Goal: Task Accomplishment & Management: Use online tool/utility

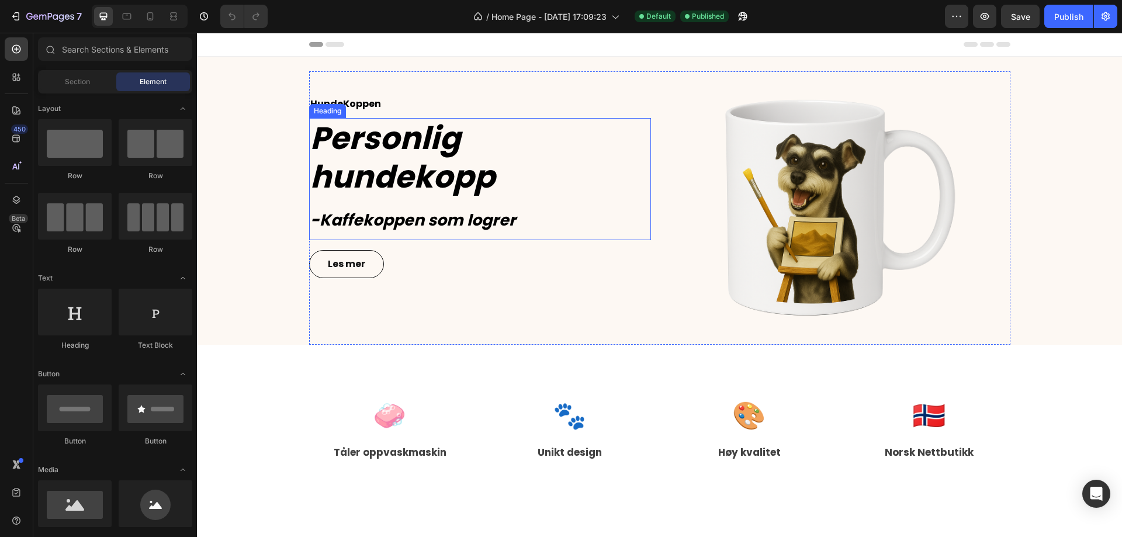
click at [473, 148] on span "Personlig hundekopp" at bounding box center [402, 157] width 185 height 82
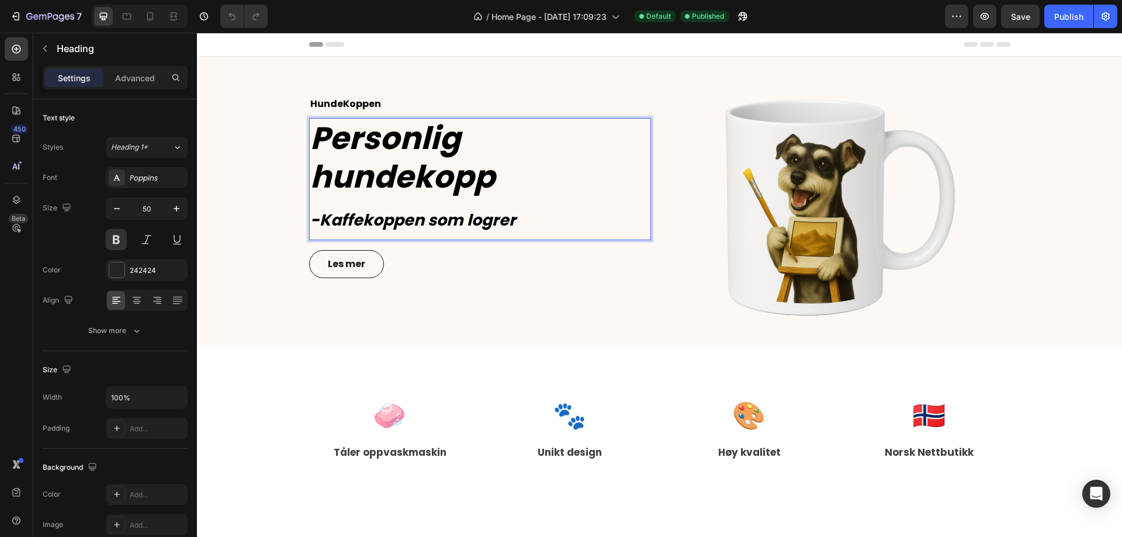
click at [495, 163] on span "Personlig hundekopp" at bounding box center [402, 157] width 185 height 82
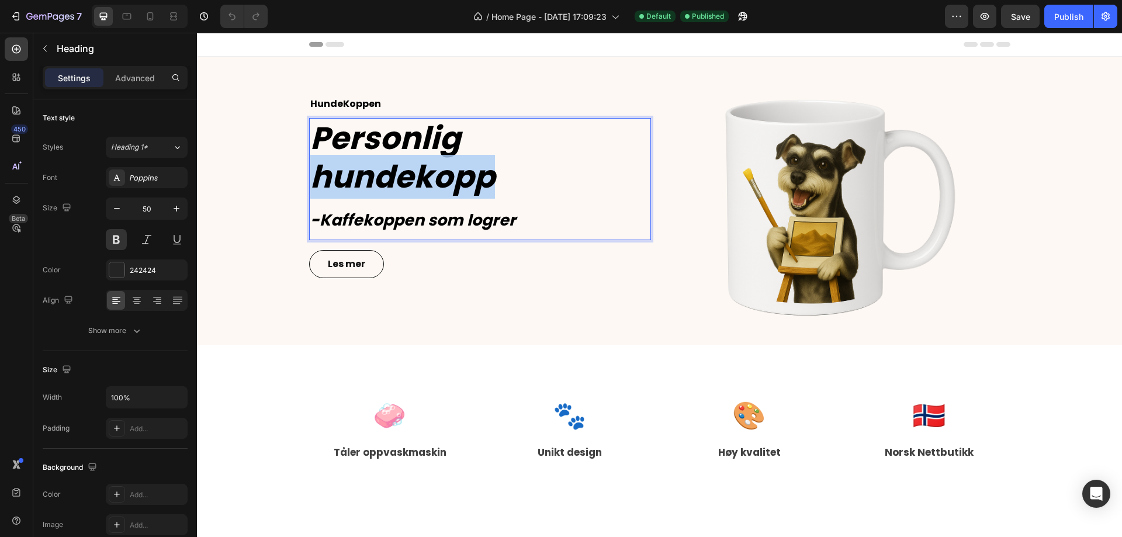
click at [495, 163] on span "Personlig hundekopp" at bounding box center [402, 157] width 185 height 82
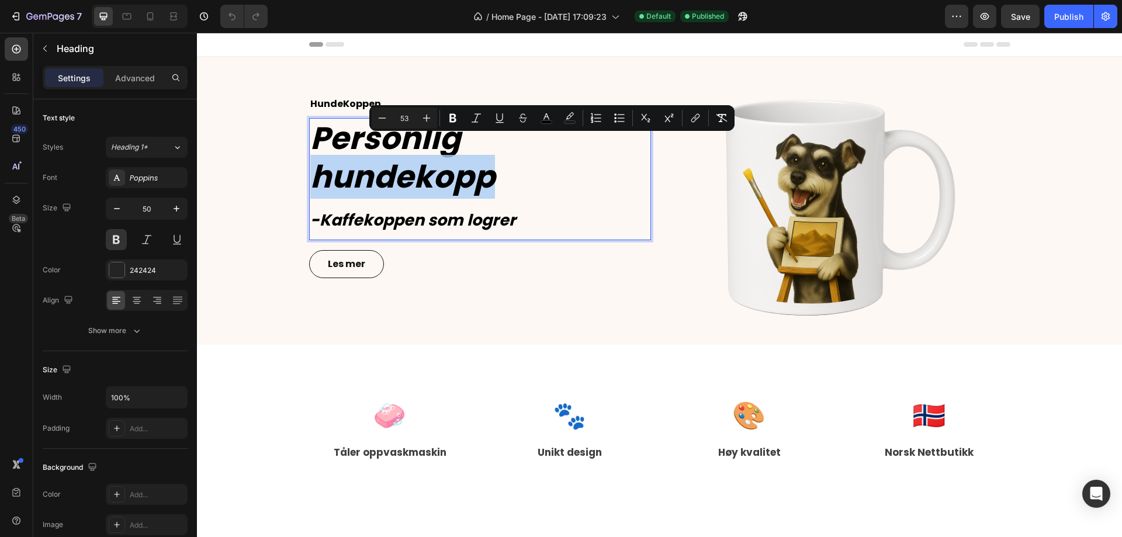
click at [495, 159] on span "Personlig hundekopp" at bounding box center [402, 157] width 185 height 82
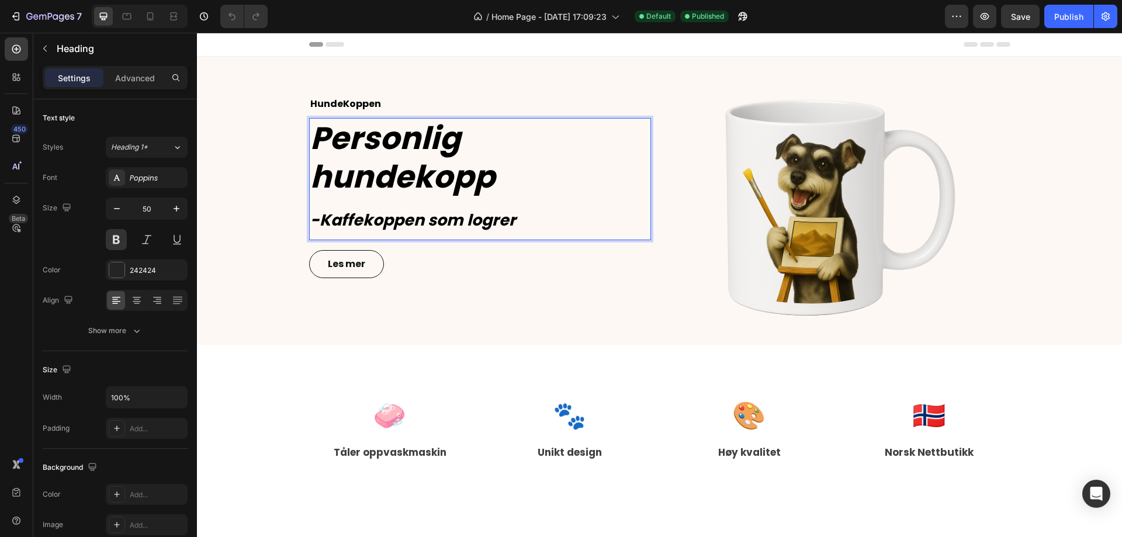
drag, startPoint x: 482, startPoint y: 151, endPoint x: 540, endPoint y: 168, distance: 60.3
click at [482, 151] on span "Personlig hundekopp" at bounding box center [402, 157] width 185 height 82
click at [430, 174] on span "Personlig Hundekopp" at bounding box center [403, 157] width 186 height 82
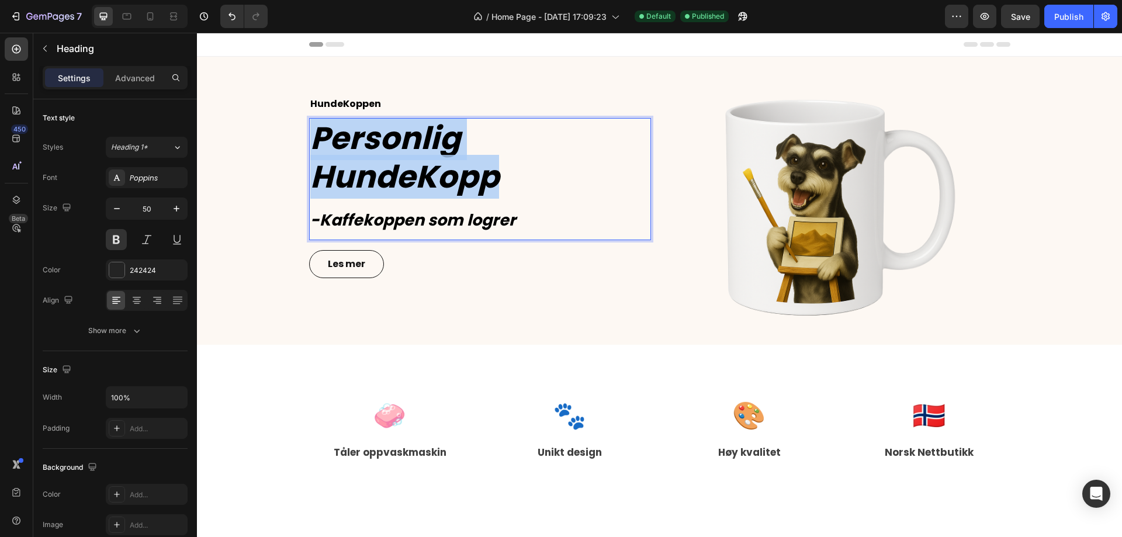
drag, startPoint x: 527, startPoint y: 179, endPoint x: 251, endPoint y: 125, distance: 280.6
click at [251, 125] on div "HundeKoppen Text Block Personlig HundeKopp -Kaffekoppen som logrer Heading 17 L…" at bounding box center [660, 208] width 908 height 274
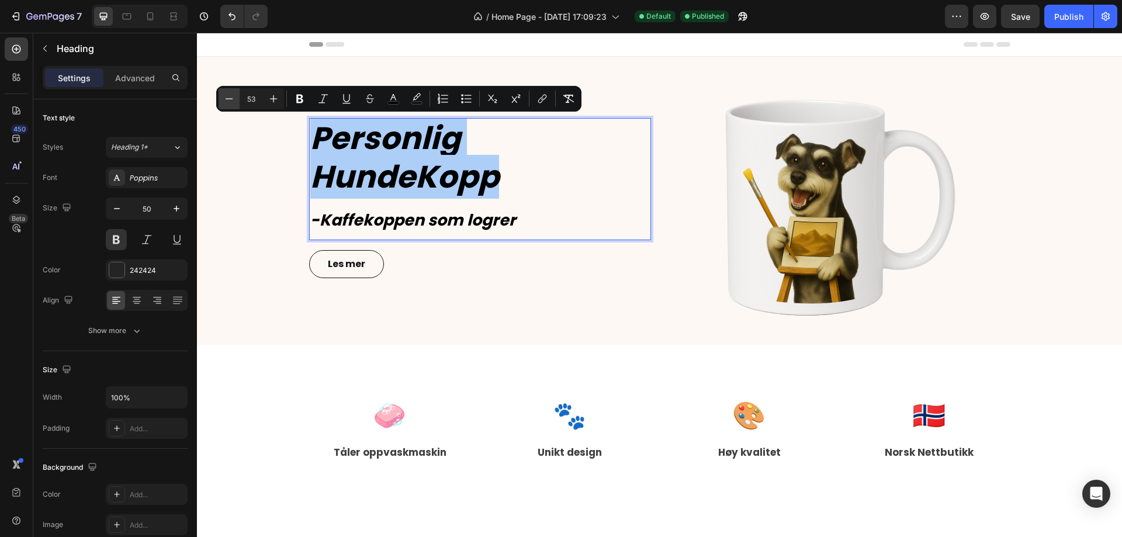
click at [229, 102] on icon "Editor contextual toolbar" at bounding box center [229, 99] width 12 height 12
type input "52"
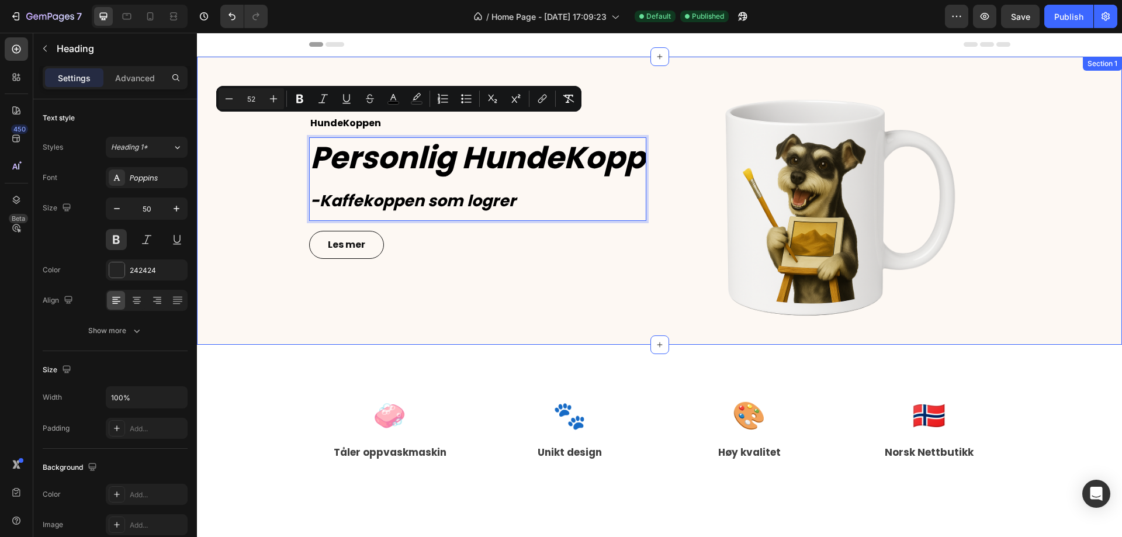
drag, startPoint x: 518, startPoint y: 301, endPoint x: 593, endPoint y: 270, distance: 81.0
click at [516, 303] on div "HundeKoppen Text Block Personlig HundeKopp -Kaffekoppen som logrer Heading 17 L…" at bounding box center [480, 208] width 342 height 274
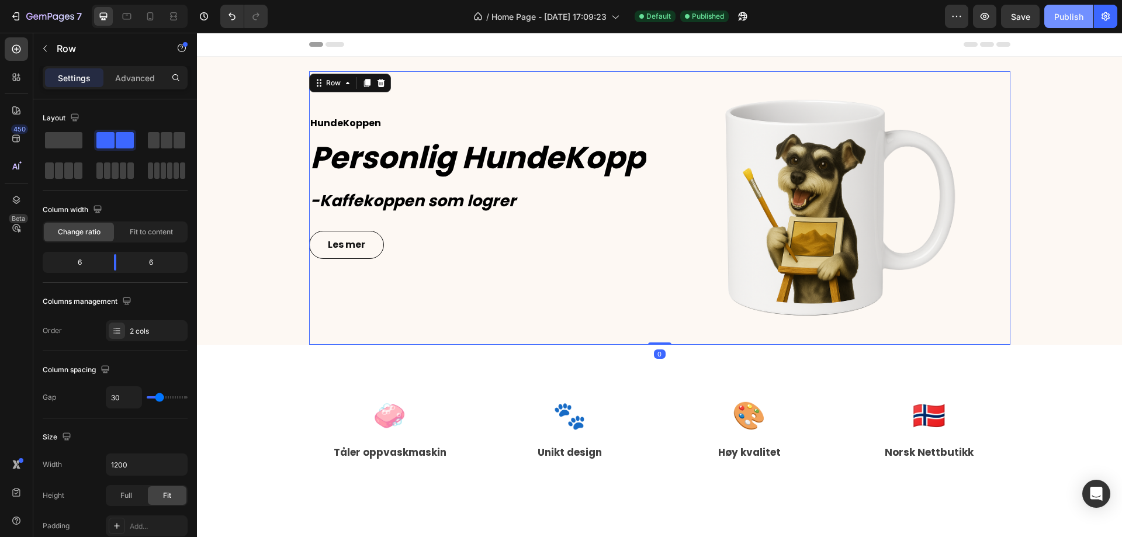
click at [1062, 11] on div "Publish" at bounding box center [1068, 17] width 29 height 12
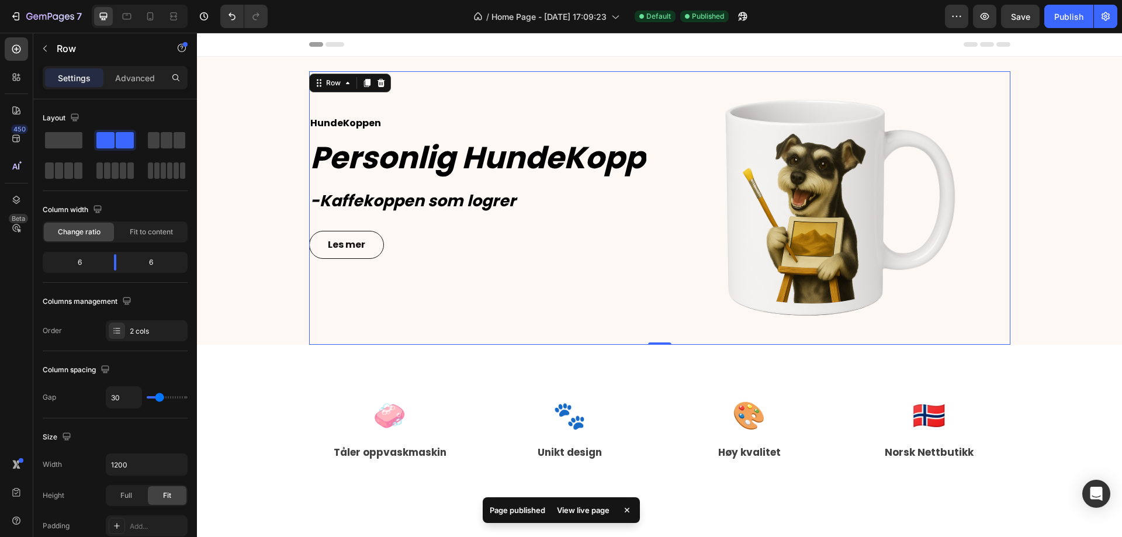
click at [586, 511] on div "View live page" at bounding box center [583, 510] width 67 height 16
